Goal: Task Accomplishment & Management: Manage account settings

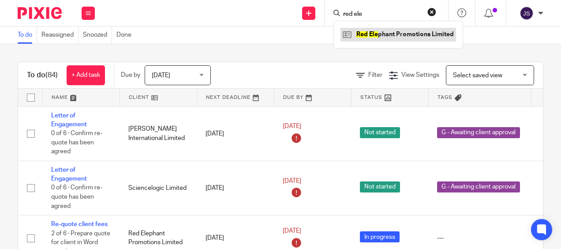
type input "red ele"
click at [368, 35] on link at bounding box center [399, 34] width 116 height 13
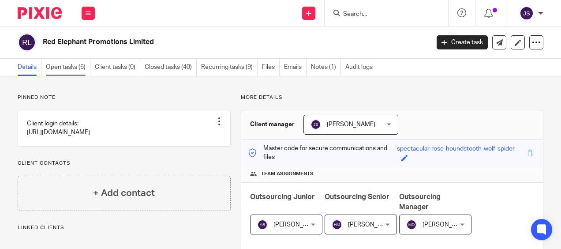
click at [86, 64] on link "Open tasks (6)" at bounding box center [68, 67] width 45 height 17
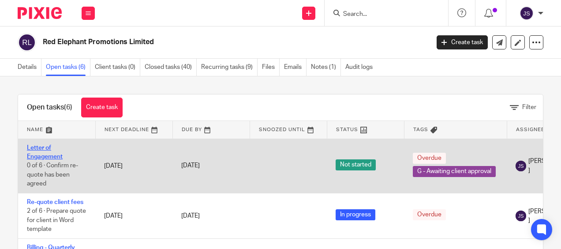
click at [35, 154] on link "Letter of Engagement" at bounding box center [45, 152] width 36 height 15
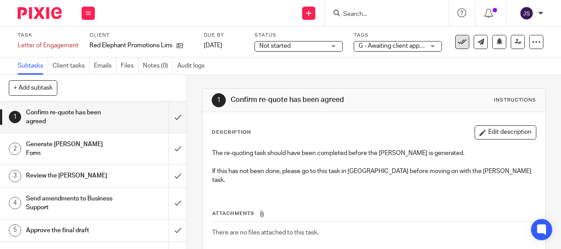
click at [459, 44] on icon at bounding box center [462, 41] width 9 height 9
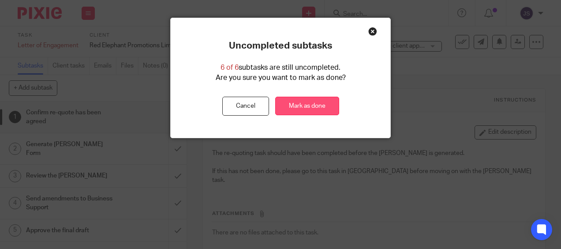
click at [314, 109] on link "Mark as done" at bounding box center [307, 106] width 64 height 19
